Goal: Register for event/course

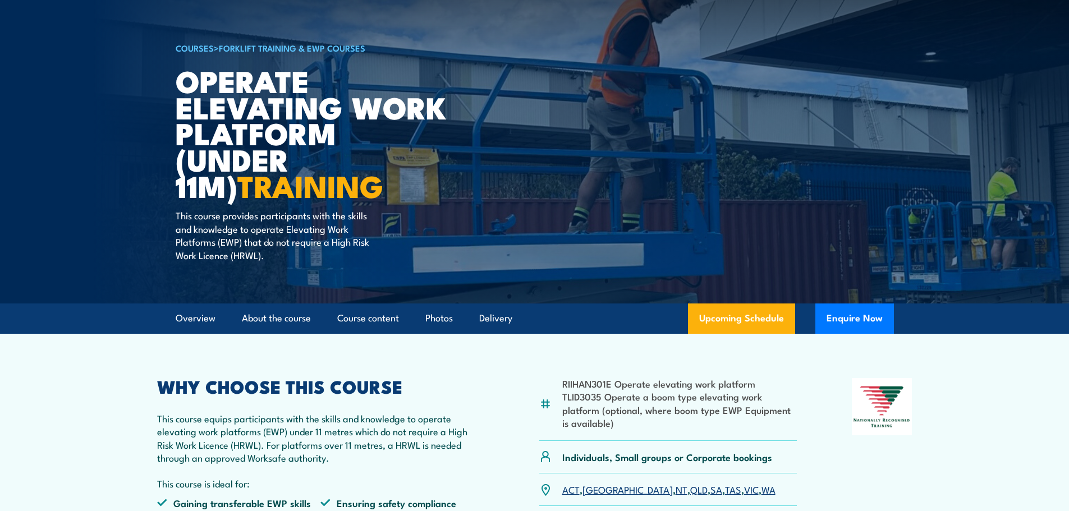
scroll to position [224, 0]
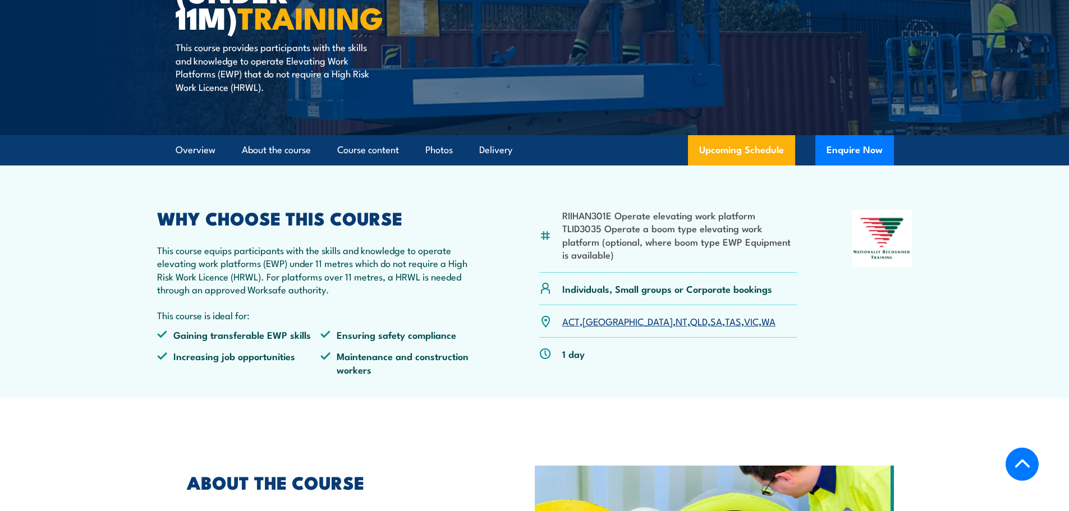
click at [710, 324] on link "SA" at bounding box center [716, 320] width 12 height 13
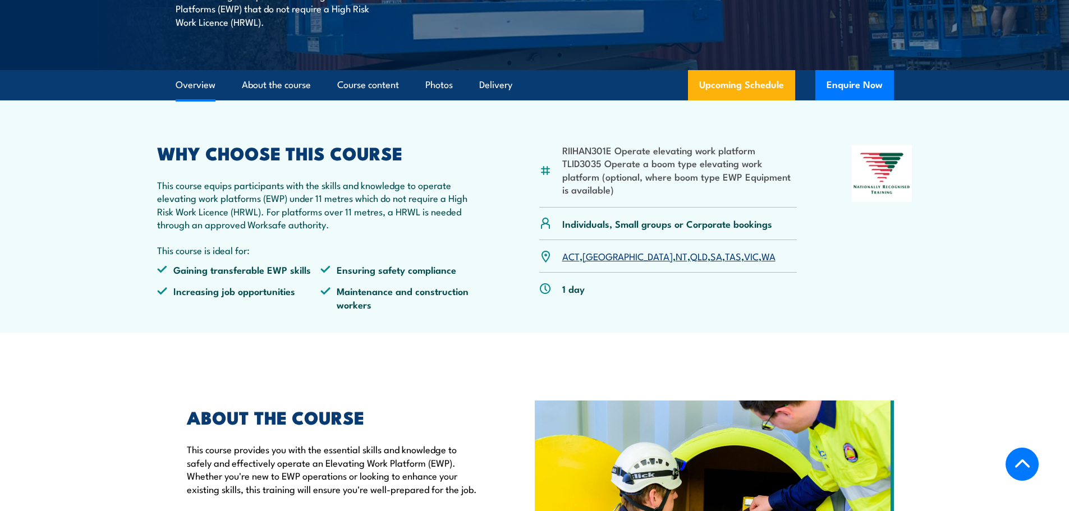
scroll to position [439, 0]
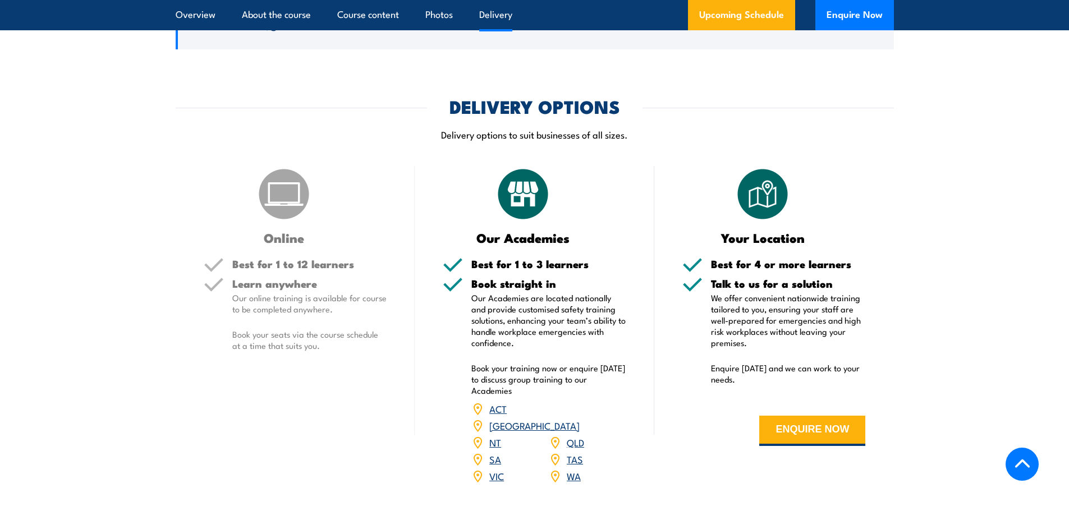
scroll to position [1240, 0]
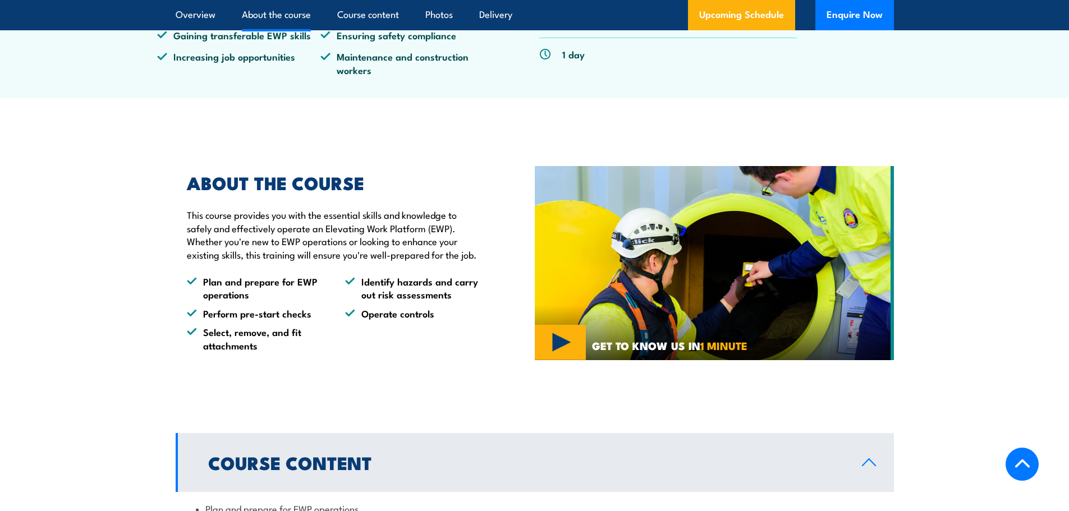
scroll to position [399, 0]
